Goal: Information Seeking & Learning: Learn about a topic

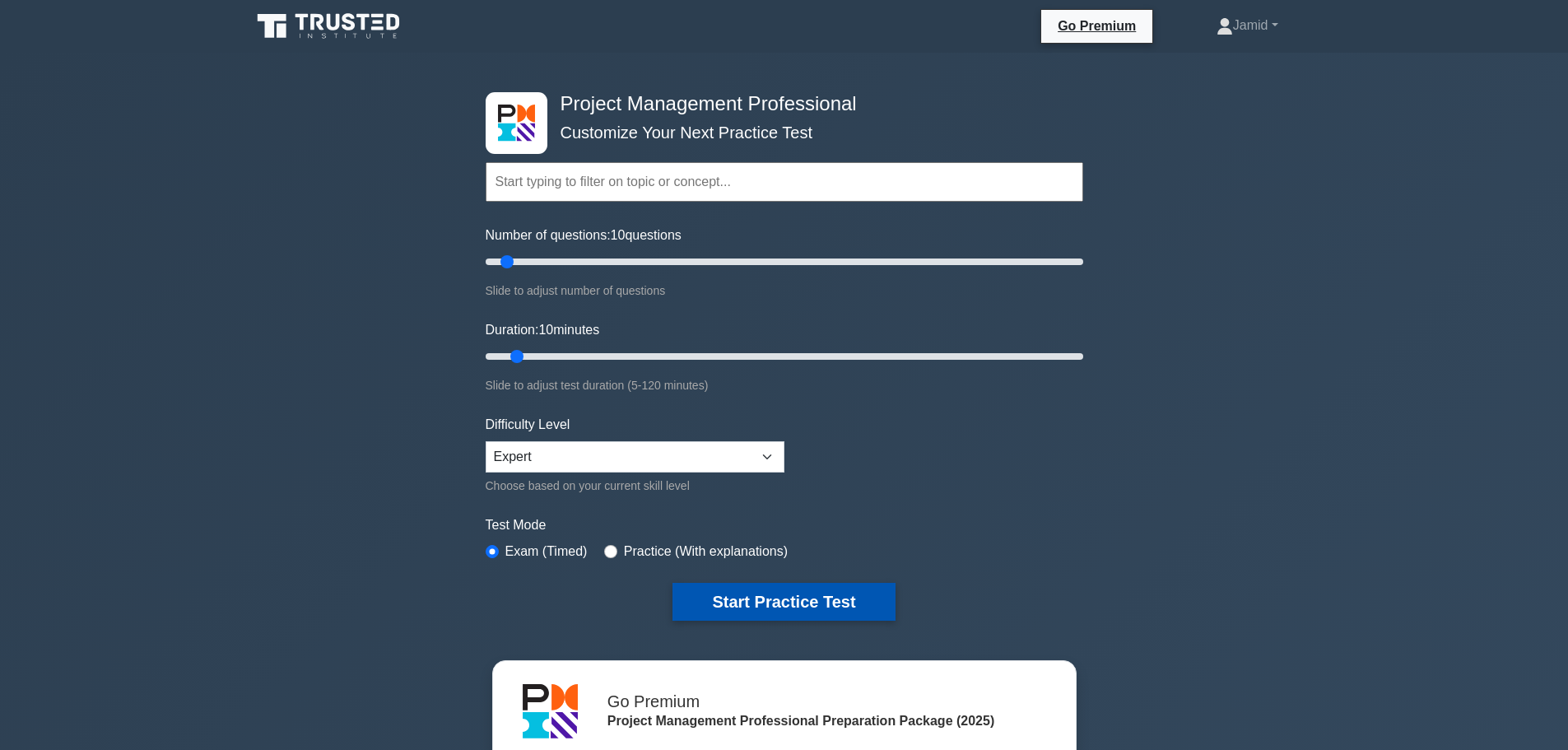
click at [781, 596] on button "Start Practice Test" at bounding box center [784, 602] width 223 height 38
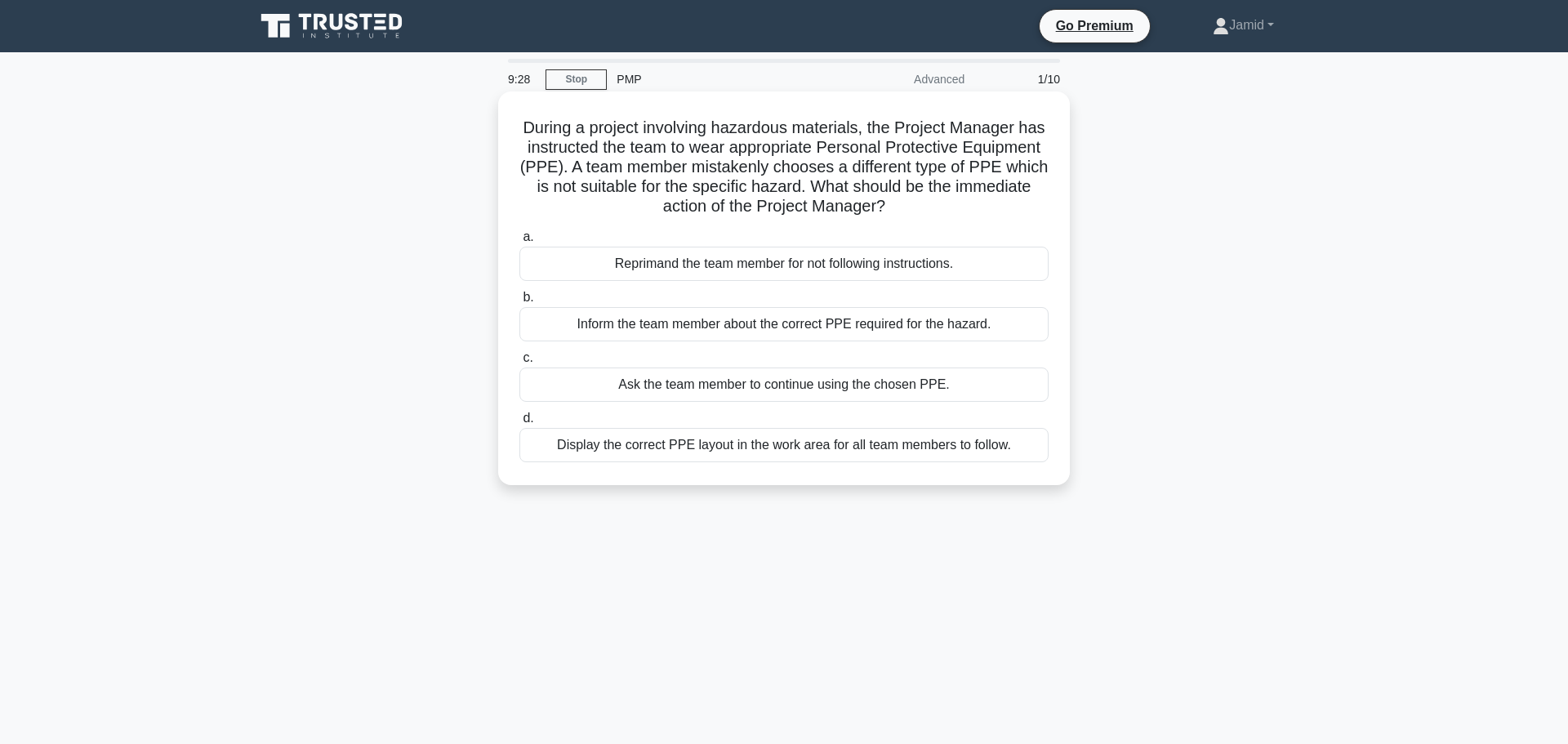
click at [710, 442] on div "Display the correct PPE layout in the work area for all team members to follow." at bounding box center [784, 445] width 529 height 34
click at [520, 424] on input "d. Display the correct PPE layout in the work area for all team members to foll…" at bounding box center [520, 419] width 0 height 11
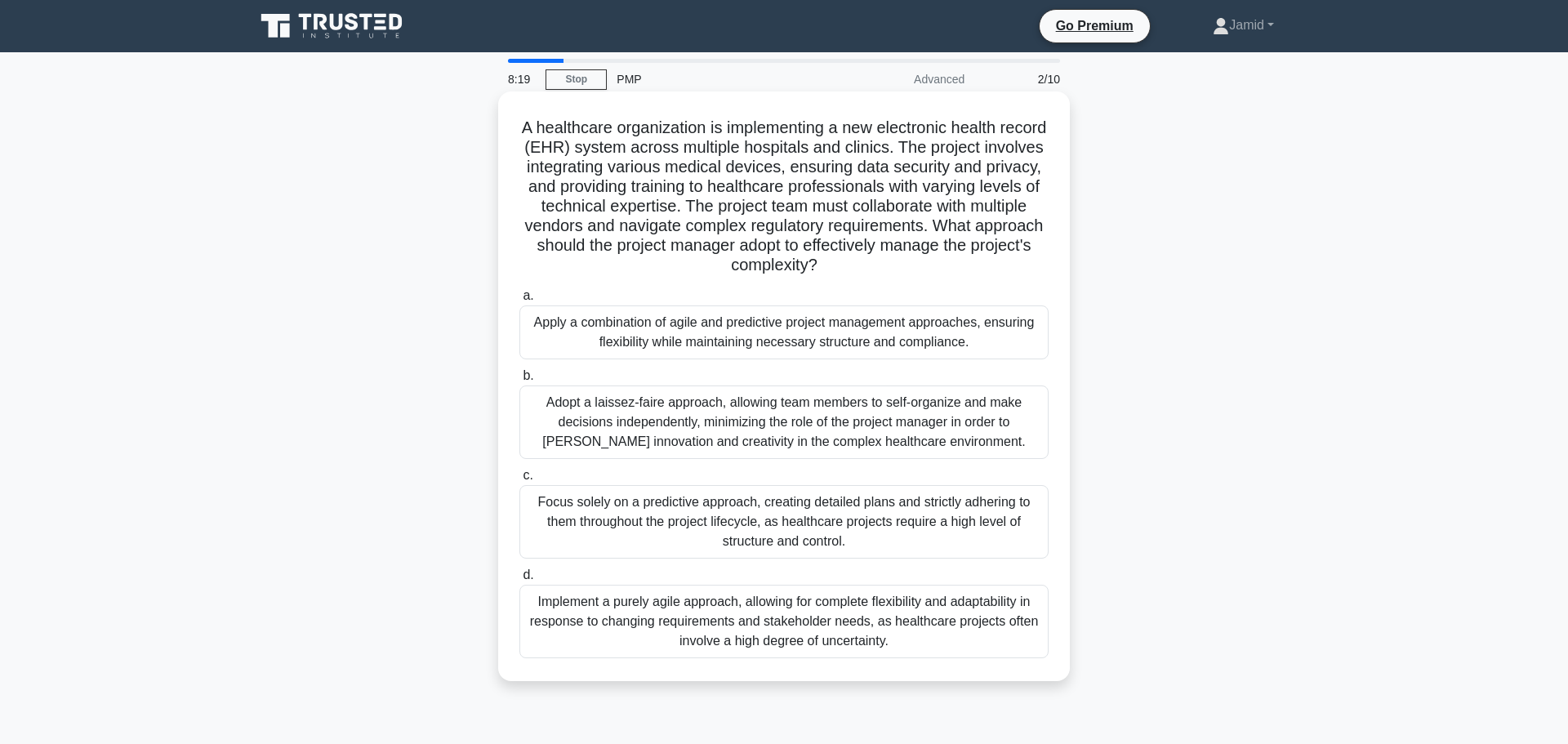
click at [689, 429] on div "Adopt a laissez-faire approach, allowing team members to self-organize and make…" at bounding box center [784, 423] width 529 height 74
click at [520, 382] on input "b. Adopt a laissez-faire approach, allowing team members to self-organize and m…" at bounding box center [520, 376] width 0 height 11
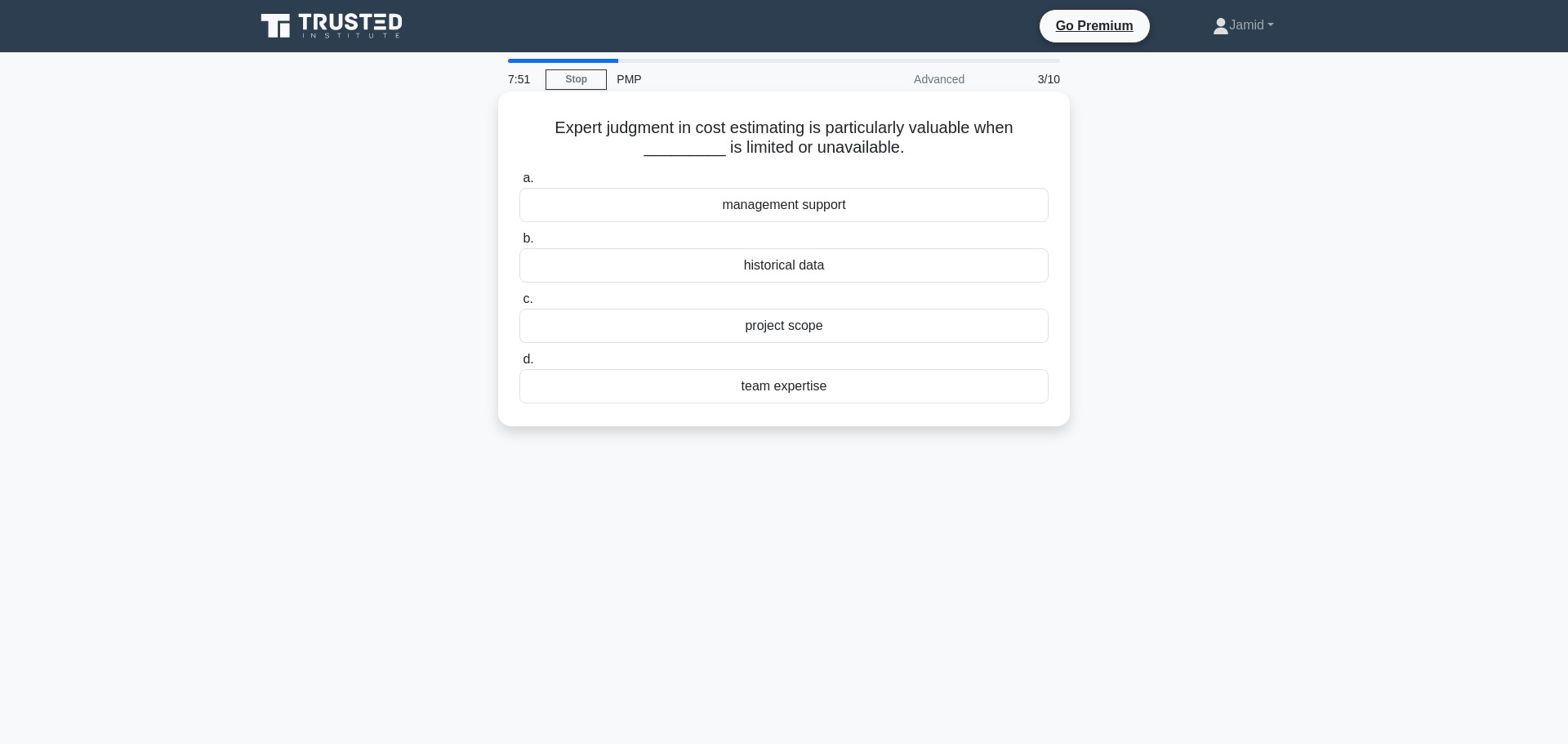
click at [782, 375] on div "team expertise" at bounding box center [784, 386] width 529 height 34
click at [520, 365] on input "d. team expertise" at bounding box center [520, 359] width 0 height 11
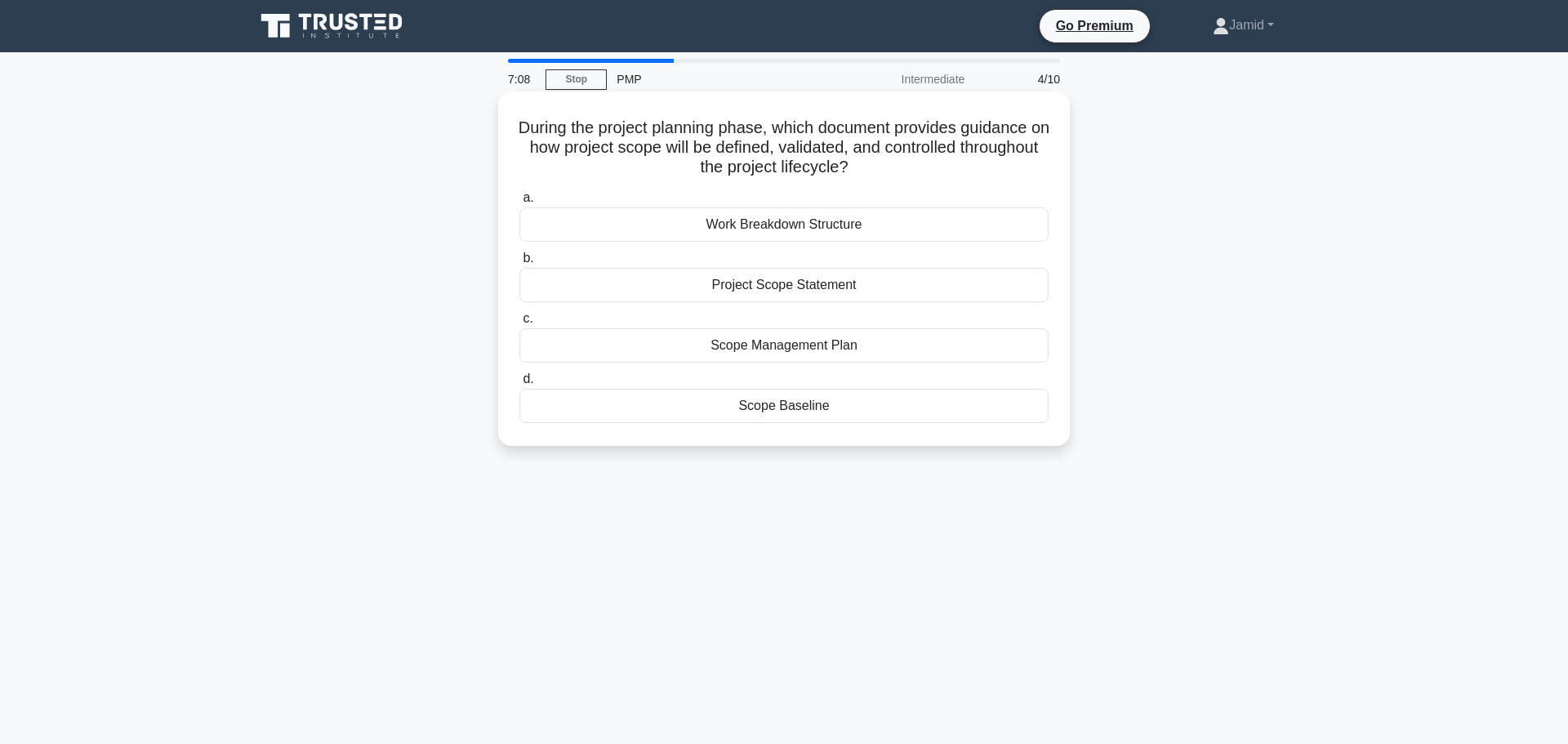
click at [773, 230] on div "Work Breakdown Structure" at bounding box center [784, 224] width 529 height 34
click at [520, 204] on input "a. Work Breakdown Structure" at bounding box center [520, 198] width 0 height 11
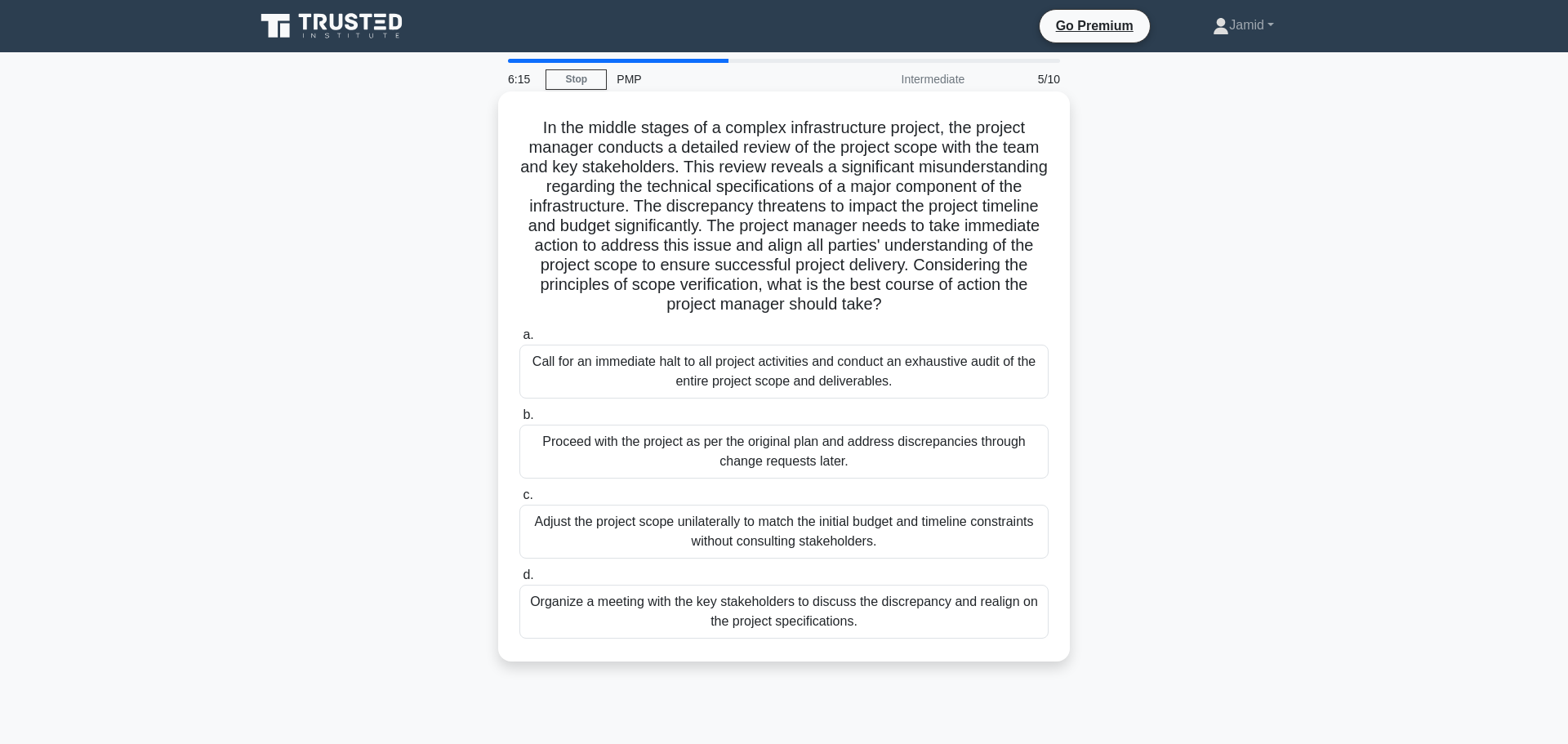
click at [677, 613] on div "Organize a meeting with the key stakeholders to discuss the discrepancy and rea…" at bounding box center [784, 612] width 529 height 54
click at [520, 581] on input "d. Organize a meeting with the key stakeholders to discuss the discrepancy and …" at bounding box center [520, 576] width 0 height 11
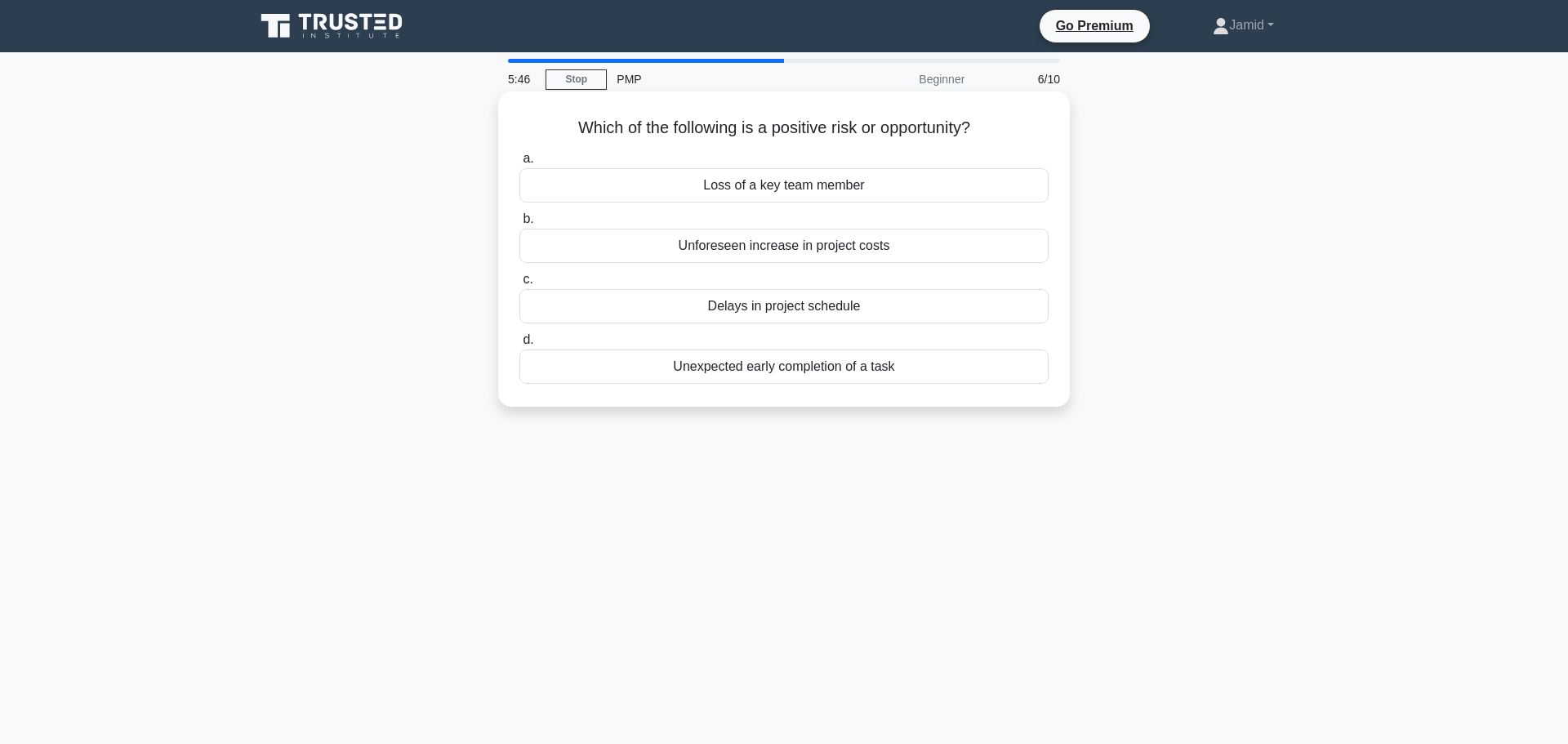
click at [823, 365] on div "Unexpected early completion of a task" at bounding box center [784, 366] width 529 height 34
click at [520, 346] on input "d. Unexpected early completion of a task" at bounding box center [520, 340] width 0 height 11
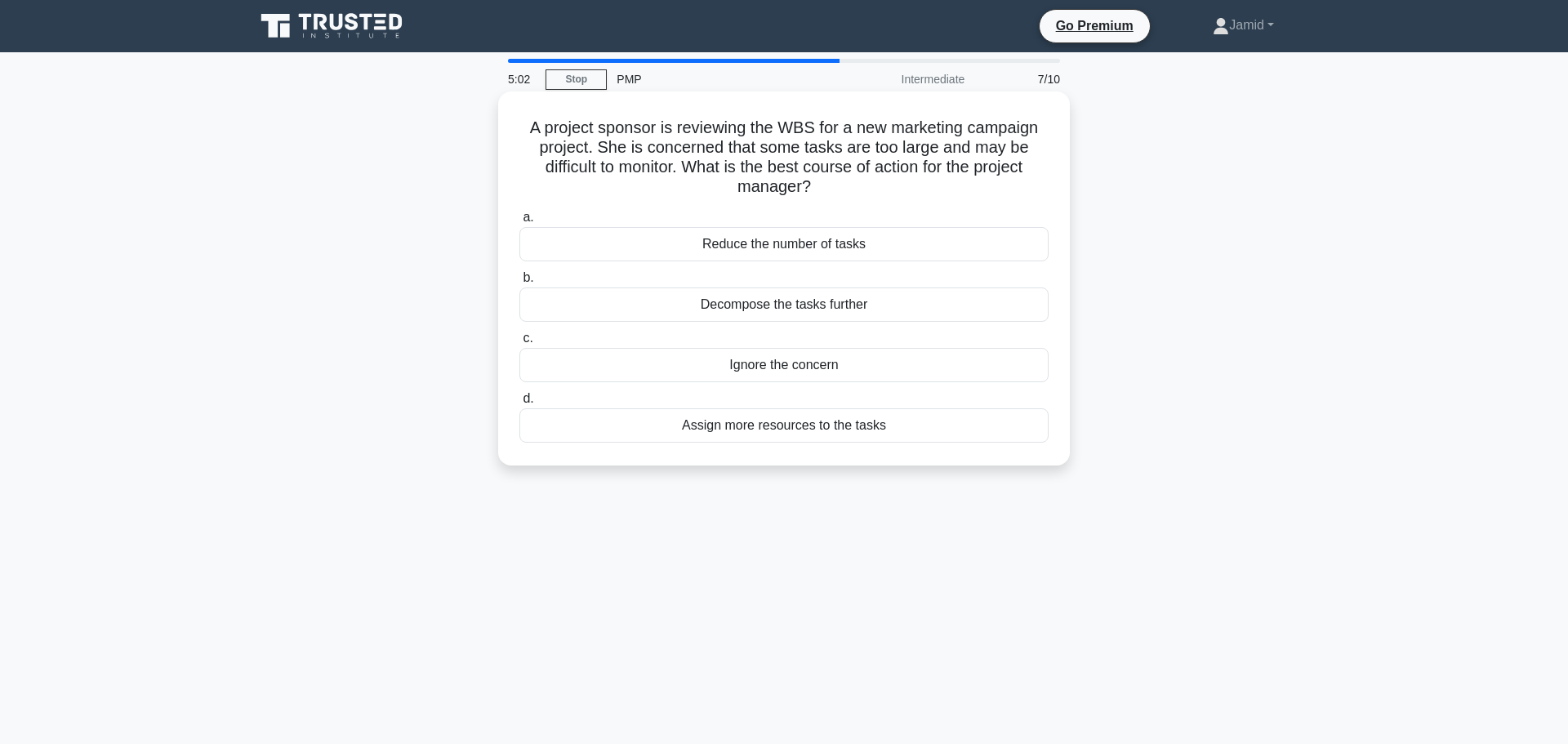
click at [806, 301] on div "Decompose the tasks further" at bounding box center [784, 304] width 529 height 34
click at [520, 283] on input "b. Decompose the tasks further" at bounding box center [520, 278] width 0 height 11
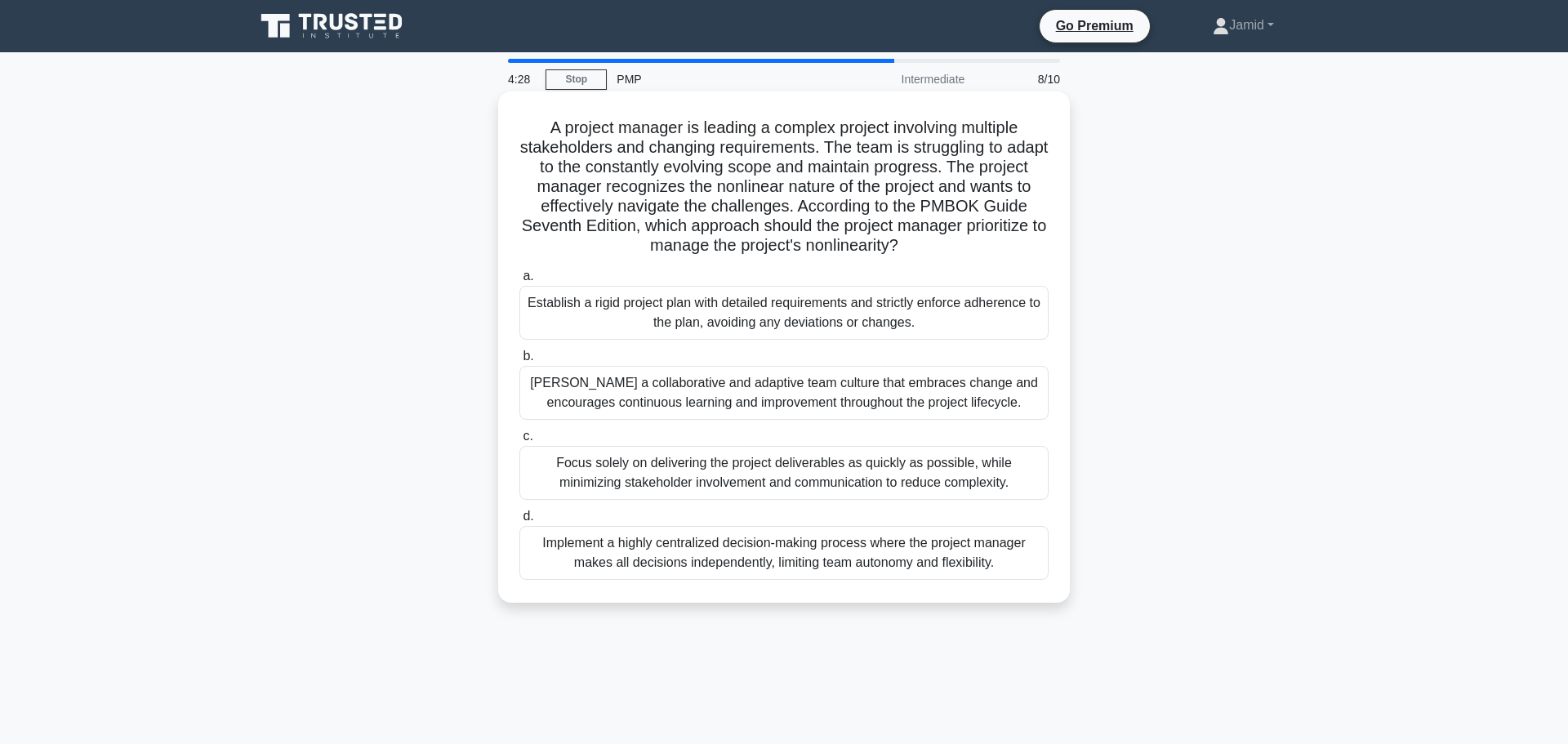
click at [668, 393] on div "[PERSON_NAME] a collaborative and adaptive team culture that embraces change an…" at bounding box center [784, 392] width 529 height 54
click at [520, 362] on input "[PERSON_NAME] a collaborative and adaptive team culture that embraces change an…" at bounding box center [520, 356] width 0 height 11
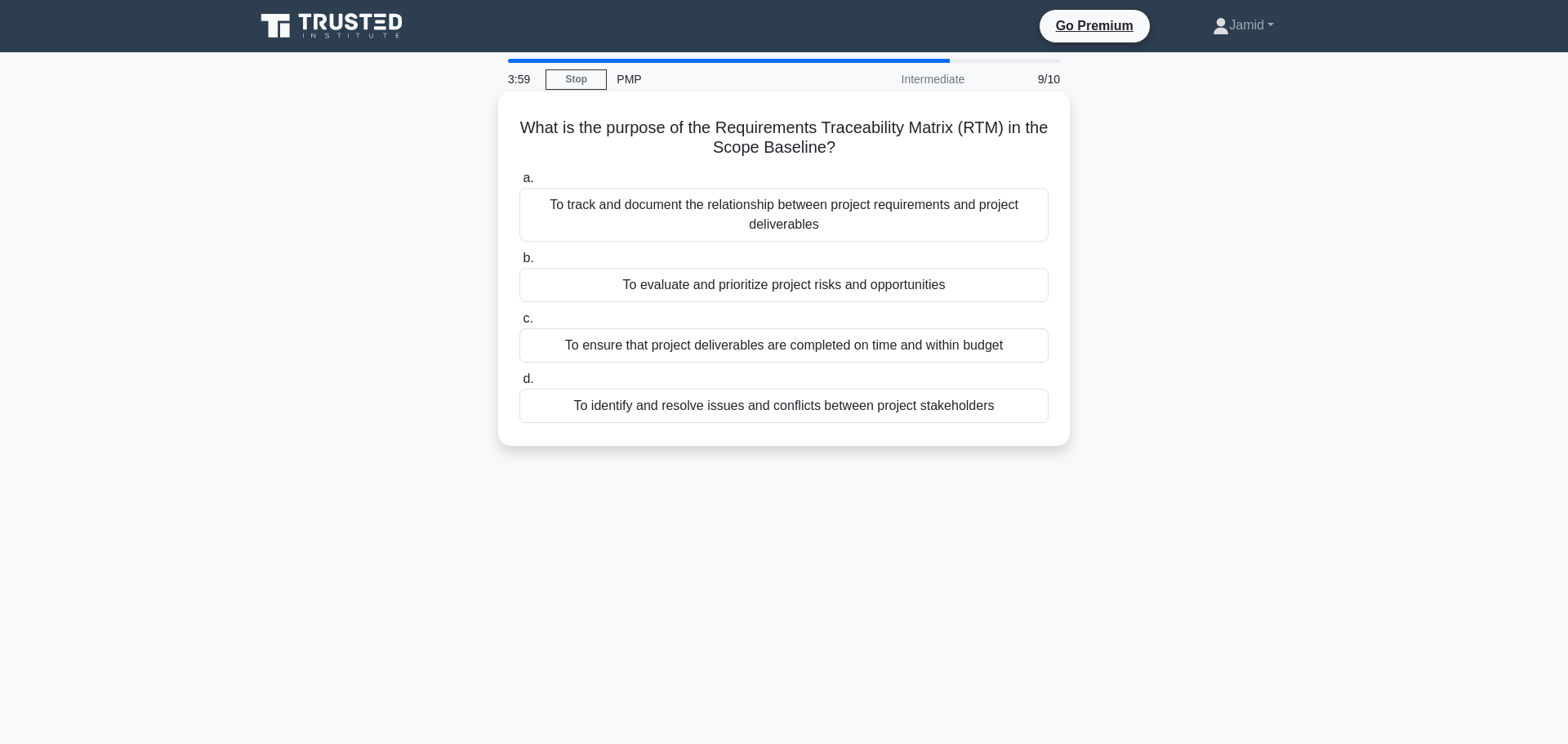
click at [793, 211] on div "To track and document the relationship between project requirements and project…" at bounding box center [784, 214] width 529 height 54
click at [520, 184] on input "a. To track and document the relationship between project requirements and proj…" at bounding box center [520, 178] width 0 height 11
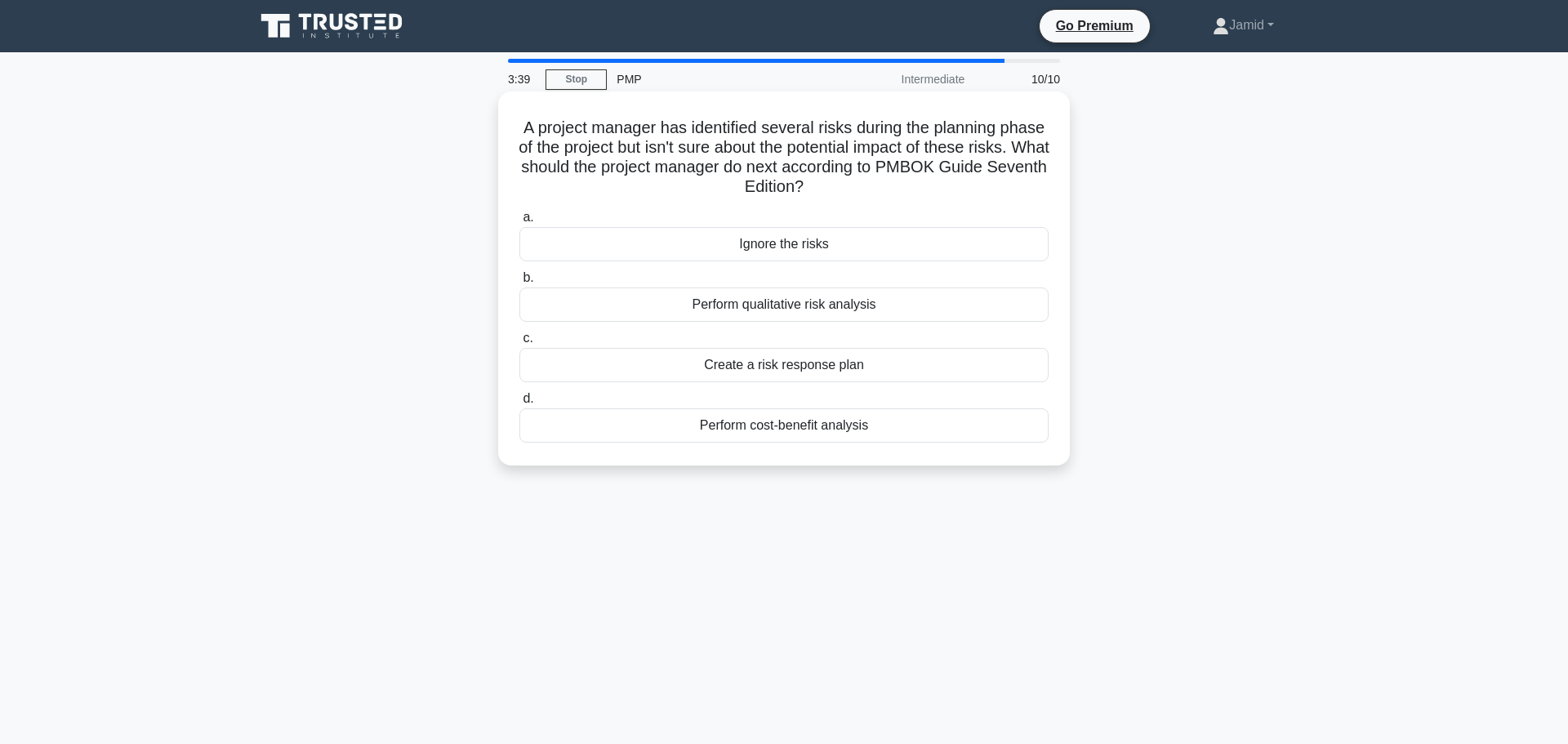
click at [793, 302] on div "Perform qualitative risk analysis" at bounding box center [784, 304] width 529 height 34
click at [520, 283] on input "b. Perform qualitative risk analysis" at bounding box center [520, 278] width 0 height 11
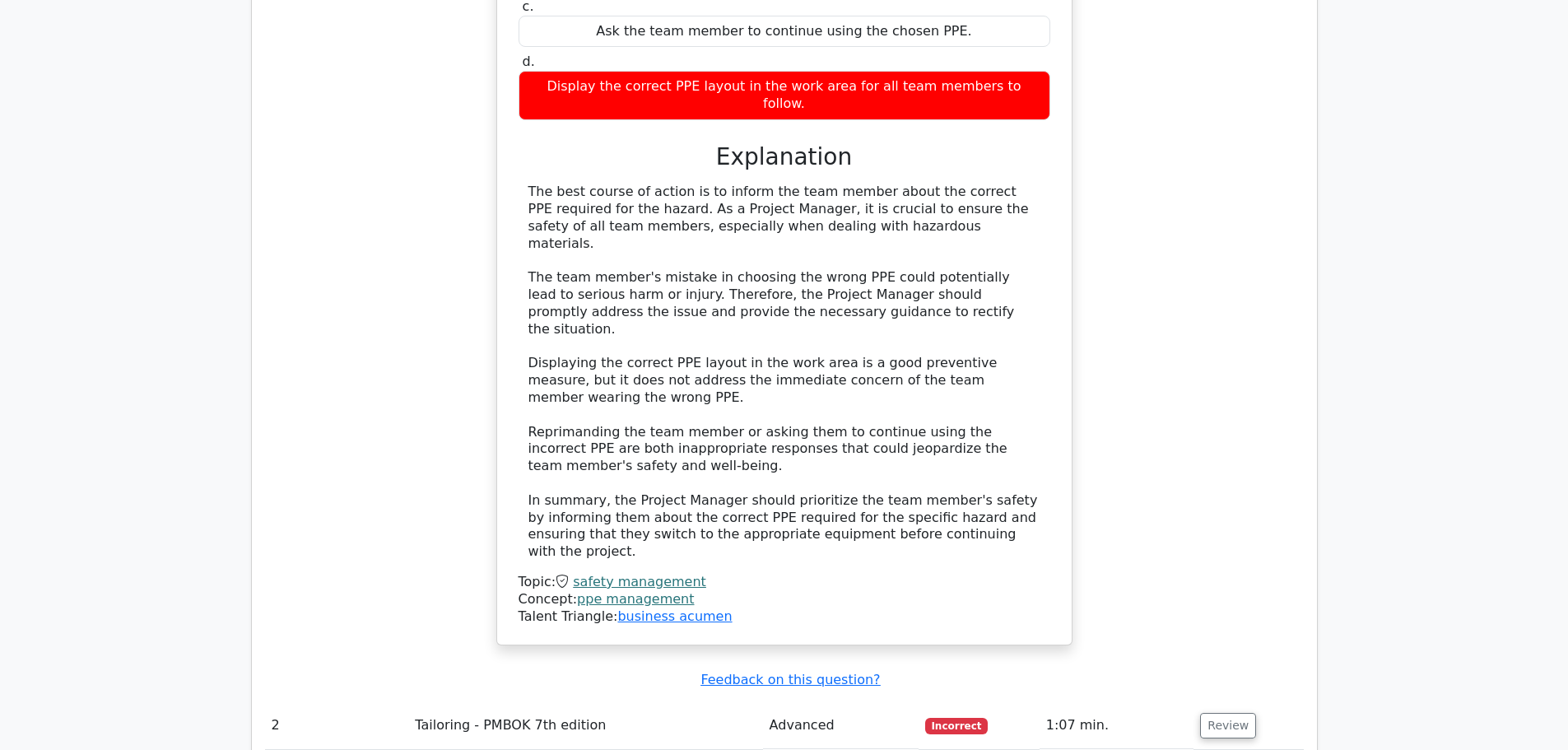
scroll to position [1977, 0]
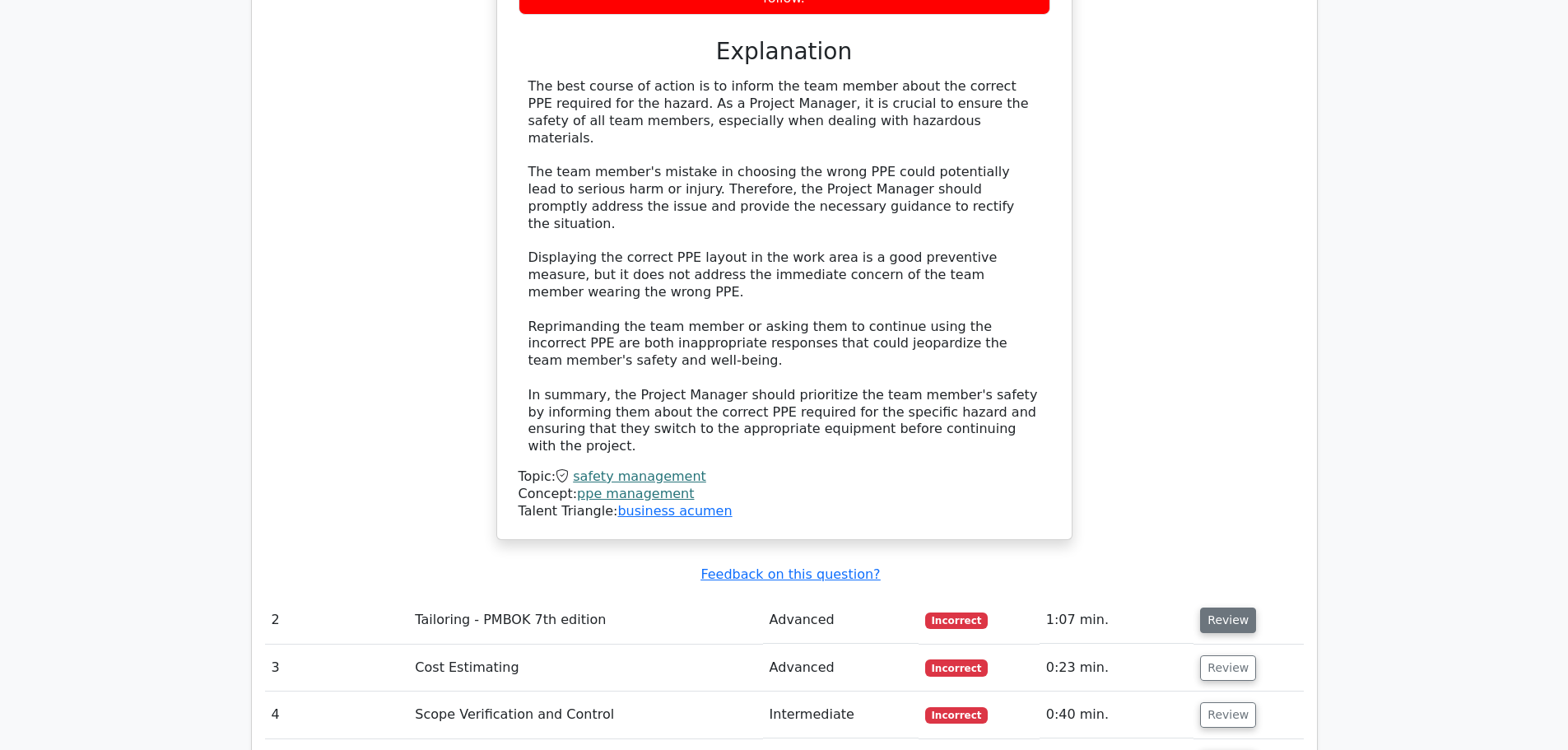
click at [1215, 608] on button "Review" at bounding box center [1228, 620] width 56 height 26
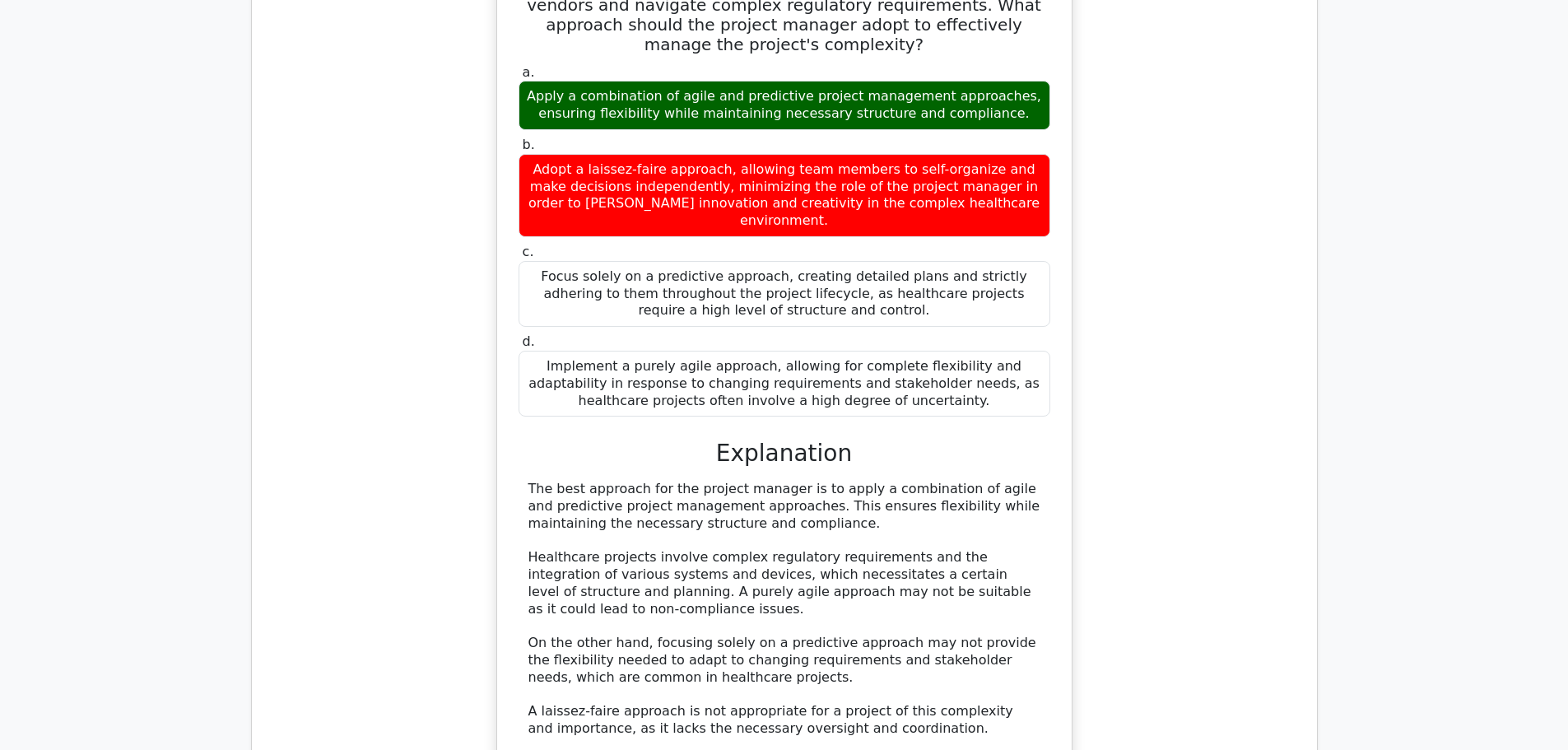
scroll to position [2966, 0]
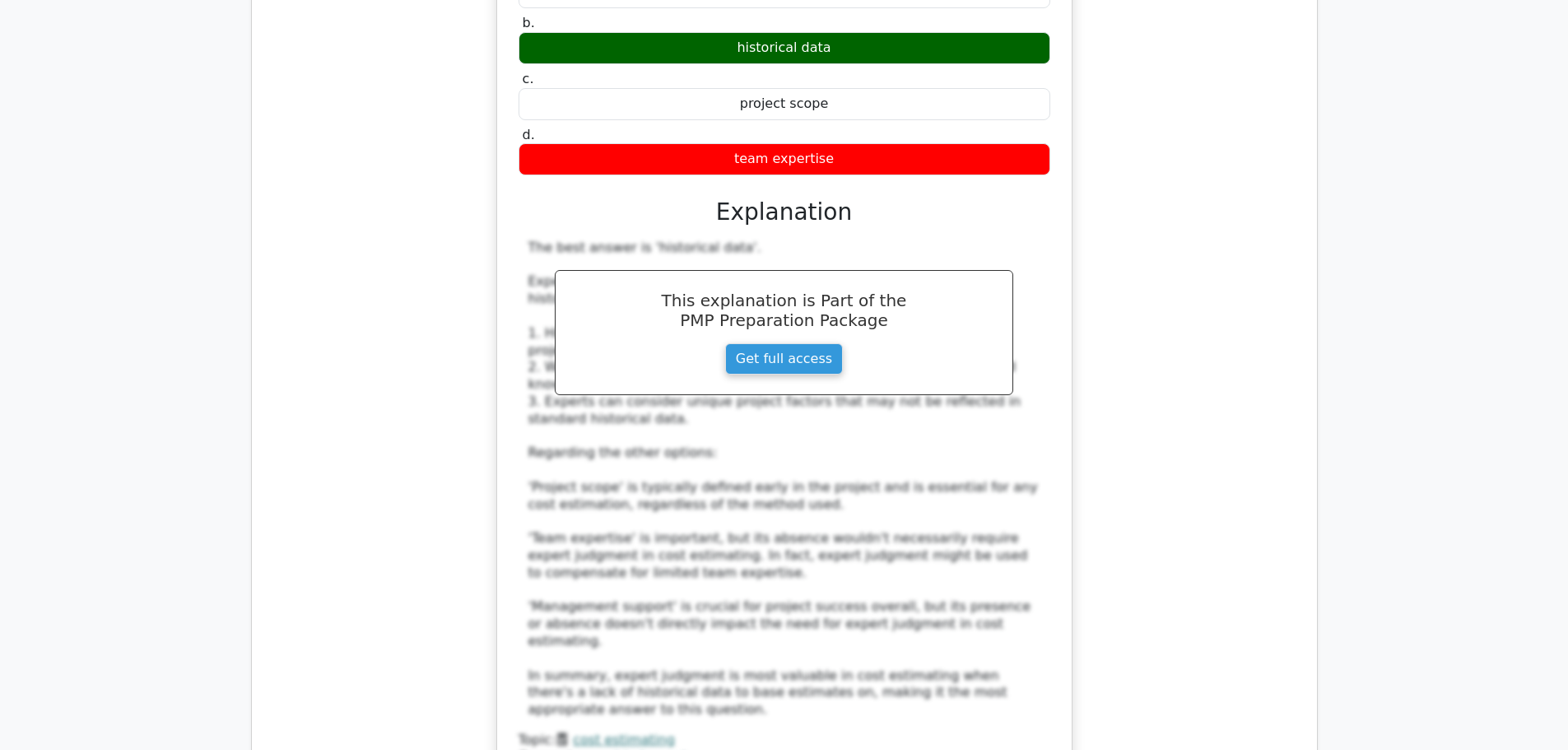
scroll to position [4036, 0]
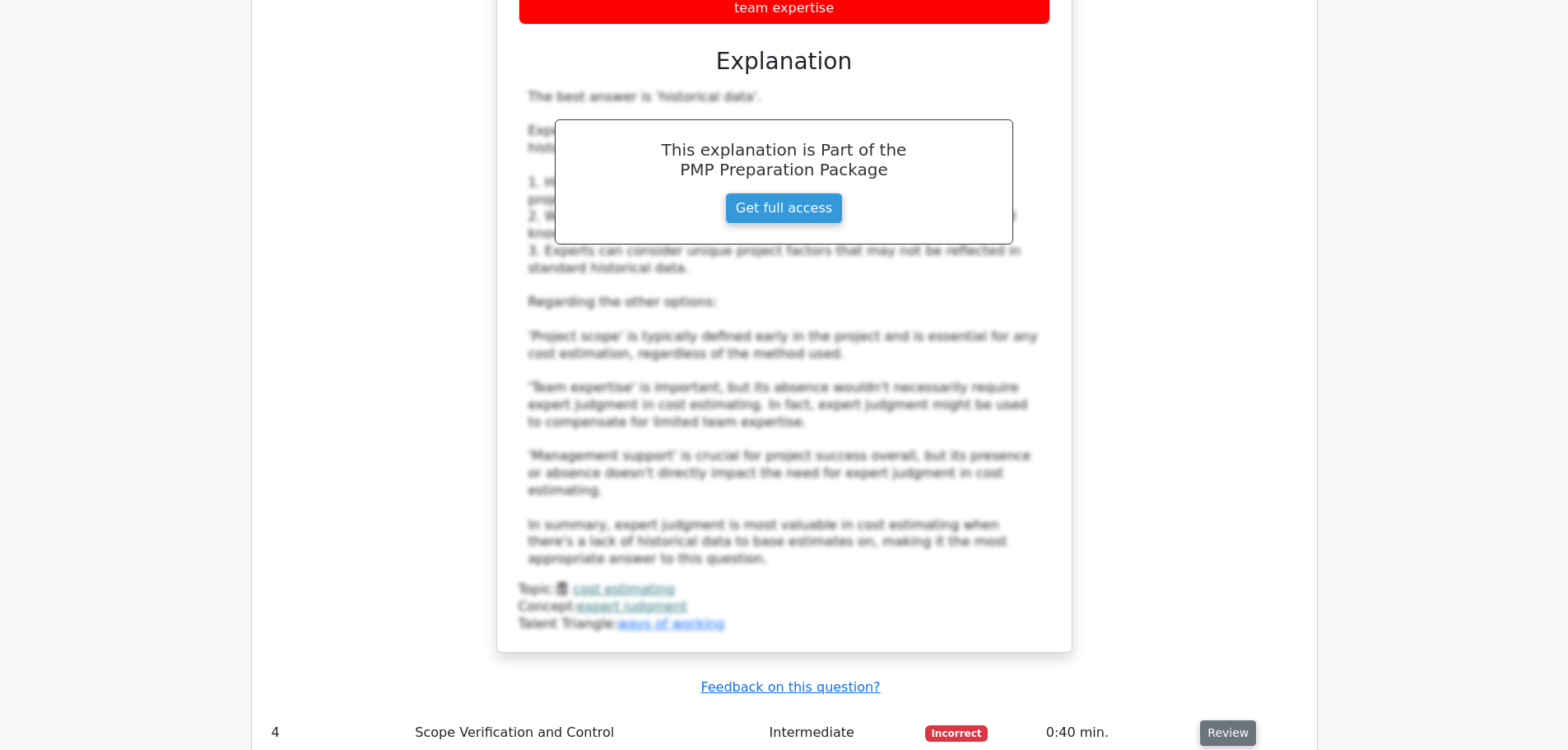
click at [1212, 721] on button "Review" at bounding box center [1228, 733] width 56 height 26
